Goal: Obtain resource: Download file/media

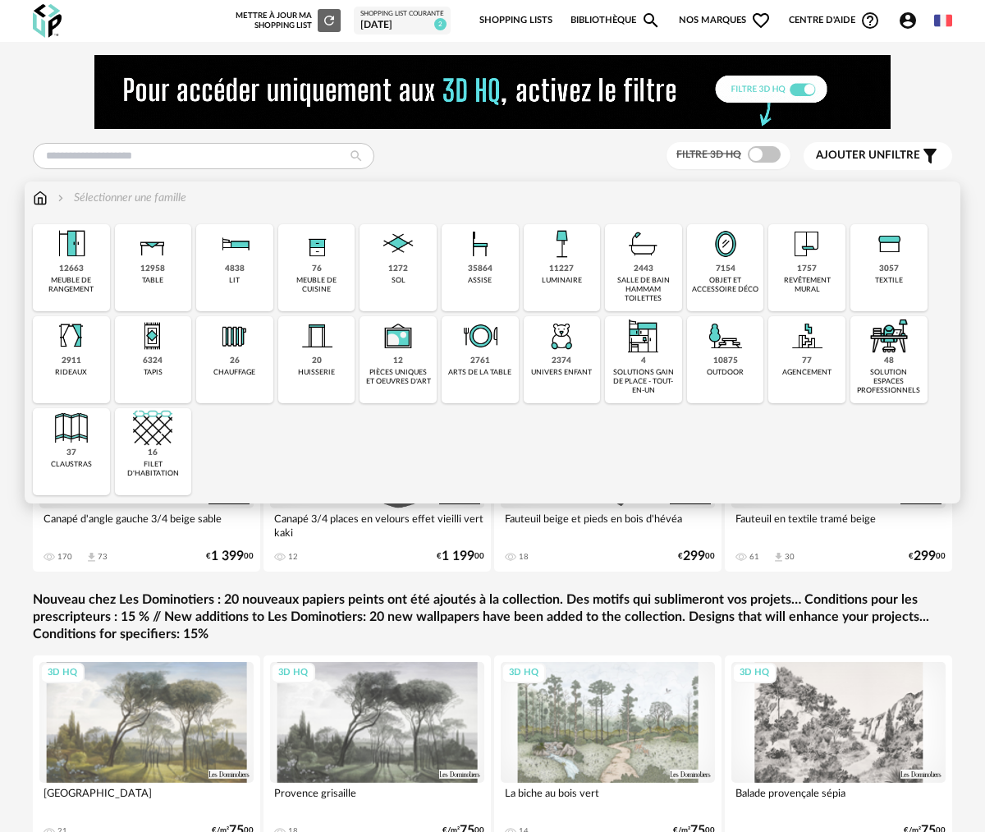
click at [561, 255] on img at bounding box center [561, 243] width 39 height 39
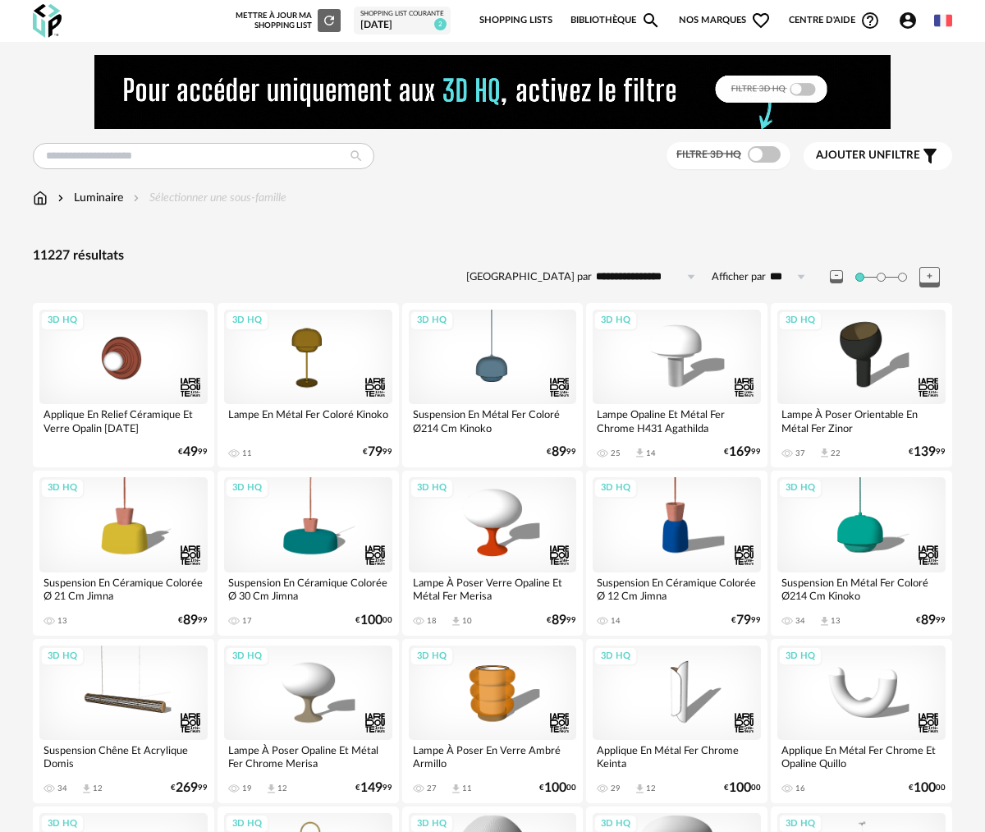
drag, startPoint x: 782, startPoint y: 223, endPoint x: 801, endPoint y: 222, distance: 19.7
click at [782, 223] on div "Luminaire Sélectionner une sous-famille" at bounding box center [492, 207] width 919 height 34
click at [931, 155] on icon "Filter icon" at bounding box center [930, 156] width 13 height 15
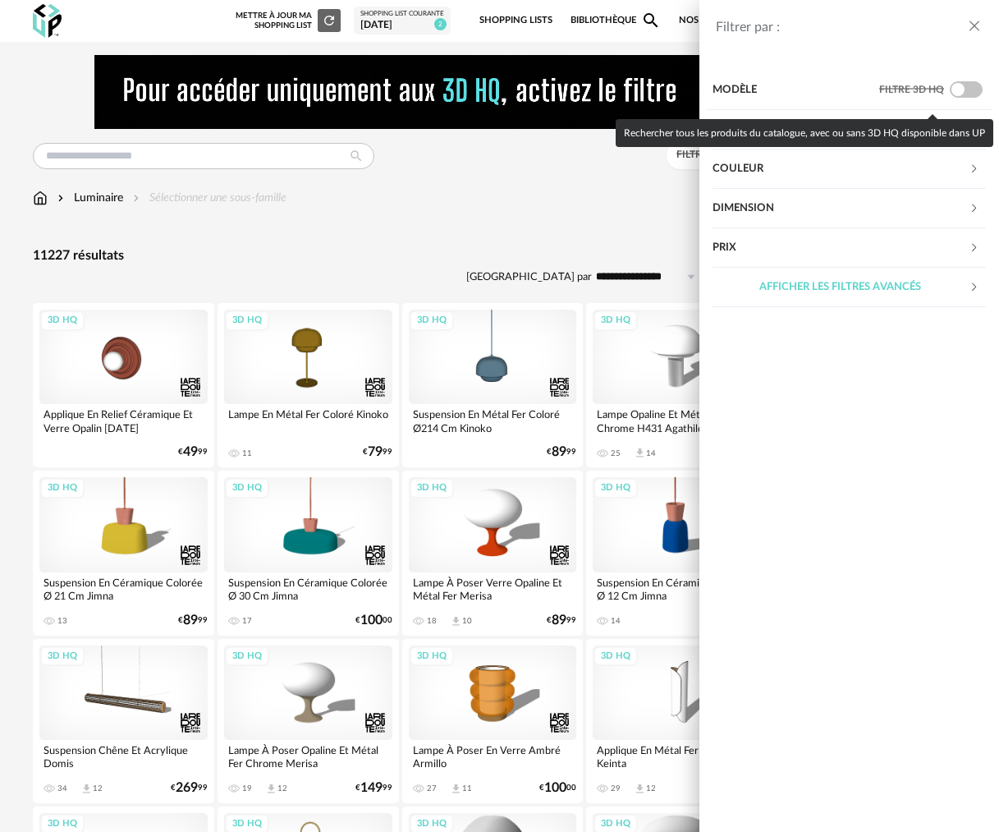
click at [960, 91] on span at bounding box center [966, 89] width 33 height 16
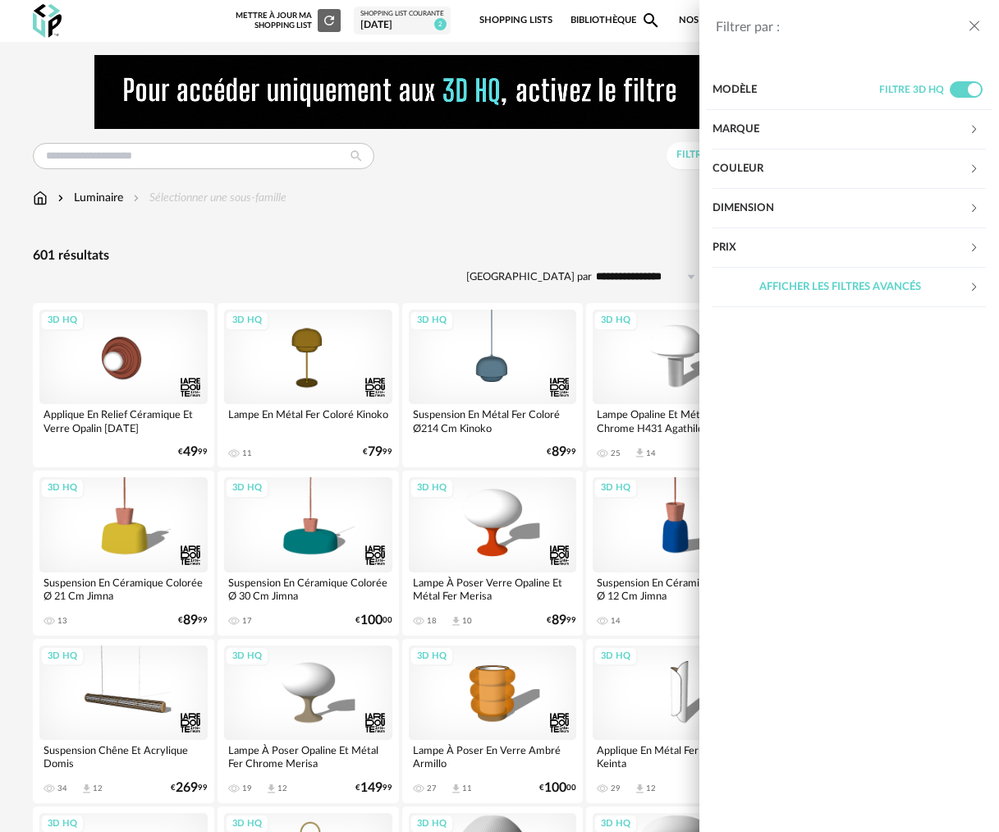
click at [545, 228] on div "Filtrer par : Modèle Filtre 3D HQ Marque &tradition 0 101 Copenhagen 0 366 Conc…" at bounding box center [499, 416] width 999 height 832
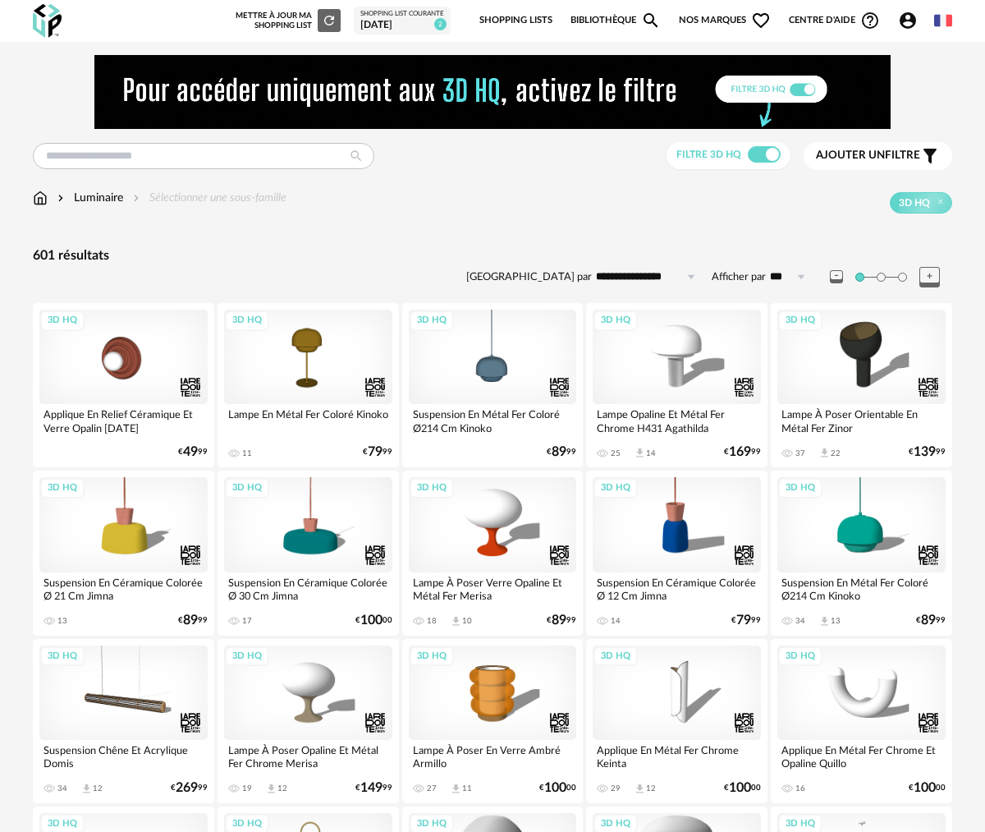
click at [385, 450] on div "€ 79 99" at bounding box center [378, 452] width 30 height 11
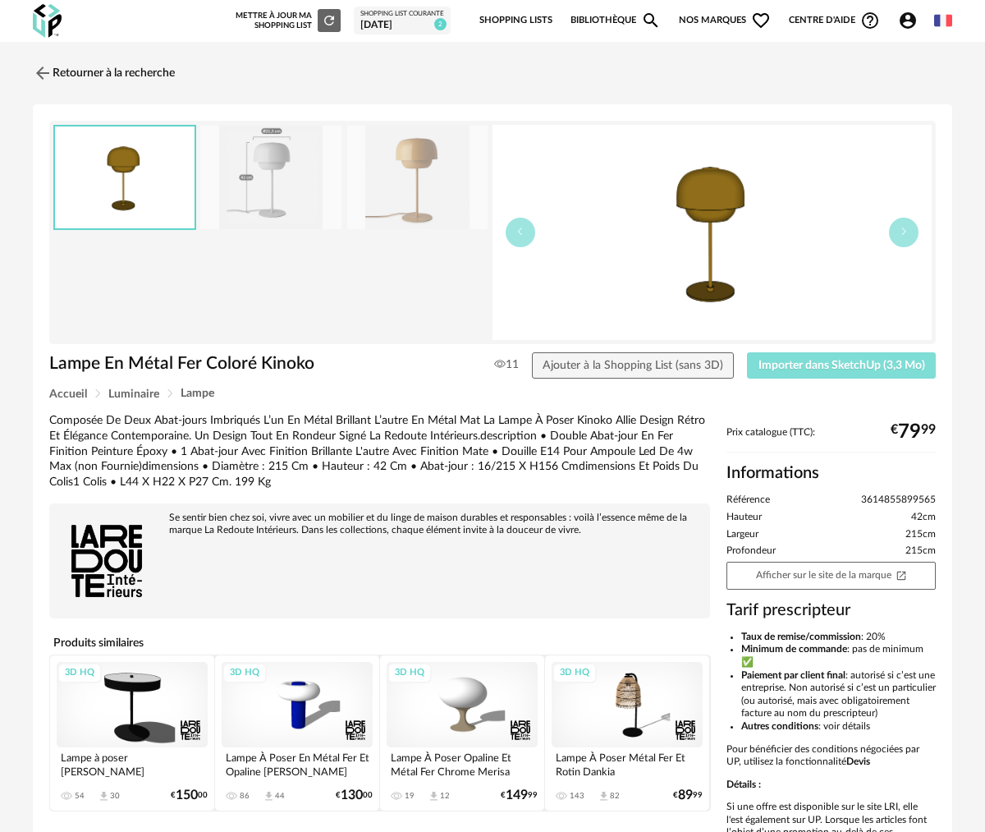
click at [827, 365] on span "Importer dans SketchUp (3,3 Mo)" at bounding box center [842, 365] width 167 height 11
click at [35, 76] on img at bounding box center [42, 73] width 24 height 24
